Goal: Transaction & Acquisition: Book appointment/travel/reservation

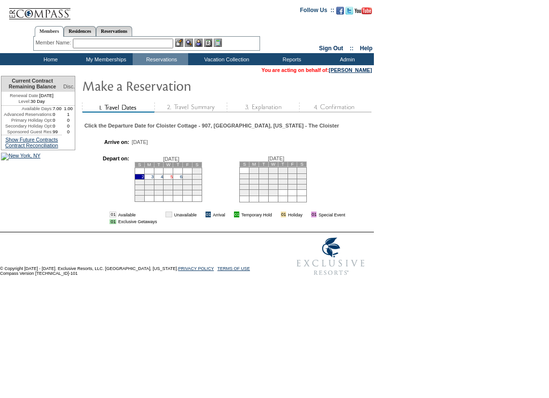
click at [173, 179] on link "5" at bounding box center [171, 176] width 2 height 5
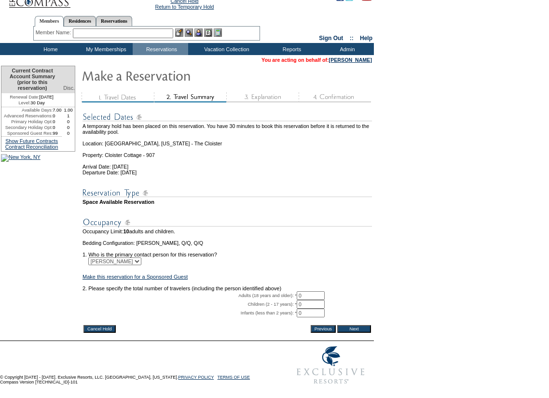
scroll to position [40, 0]
click at [312, 291] on input "0" at bounding box center [311, 295] width 28 height 9
type input "1"
click at [354, 325] on input "Next" at bounding box center [354, 329] width 34 height 8
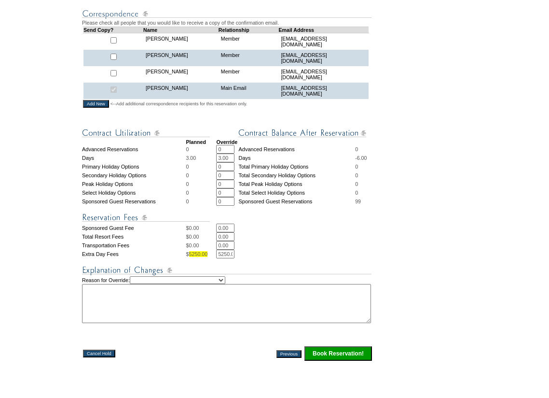
scroll to position [338, 0]
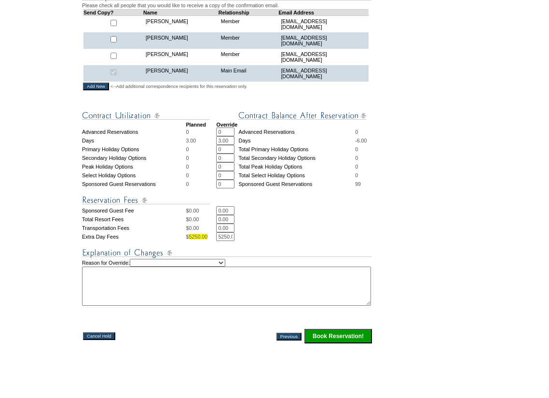
click at [225, 266] on select "Creating Continuous Stay Days Rebooked After Cancellation Editing Occupant Expe…" at bounding box center [178, 263] width 96 height 8
select select "1042"
click at [140, 266] on select "Creating Continuous Stay Days Rebooked After Cancellation Editing Occupant Expe…" at bounding box center [178, 263] width 96 height 8
click at [146, 305] on textarea at bounding box center [226, 285] width 289 height 39
type textarea "EW"
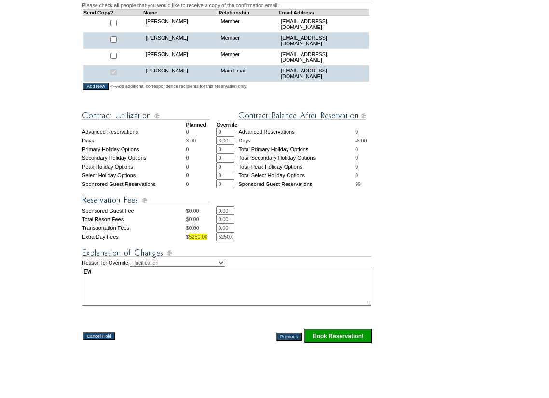
click at [319, 343] on input "Book Reservation!" at bounding box center [339, 336] width 68 height 14
